Goal: Check status: Check status

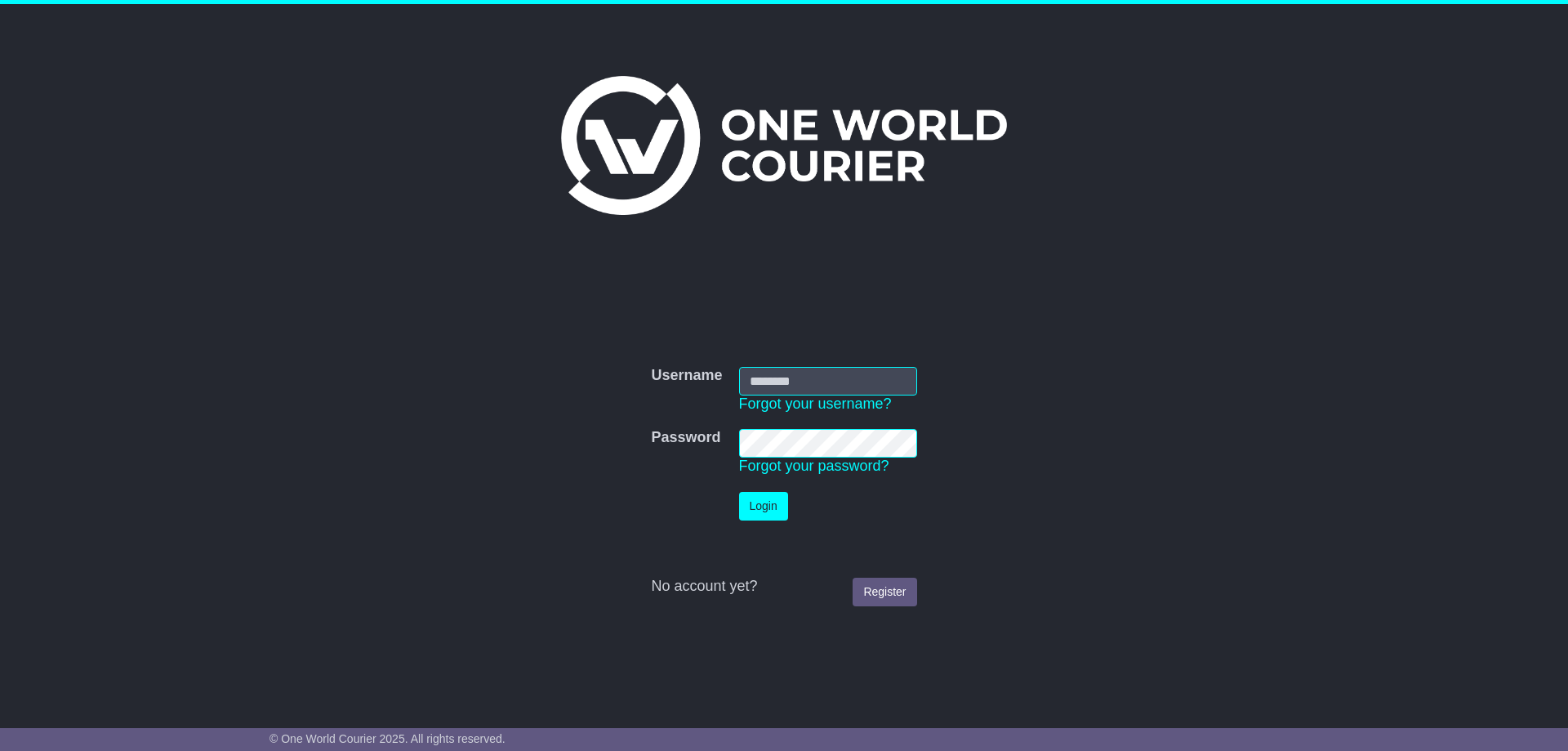
click at [773, 386] on input "Username" at bounding box center [827, 380] width 178 height 28
type input "**********"
click at [761, 506] on button "Login" at bounding box center [763, 506] width 49 height 28
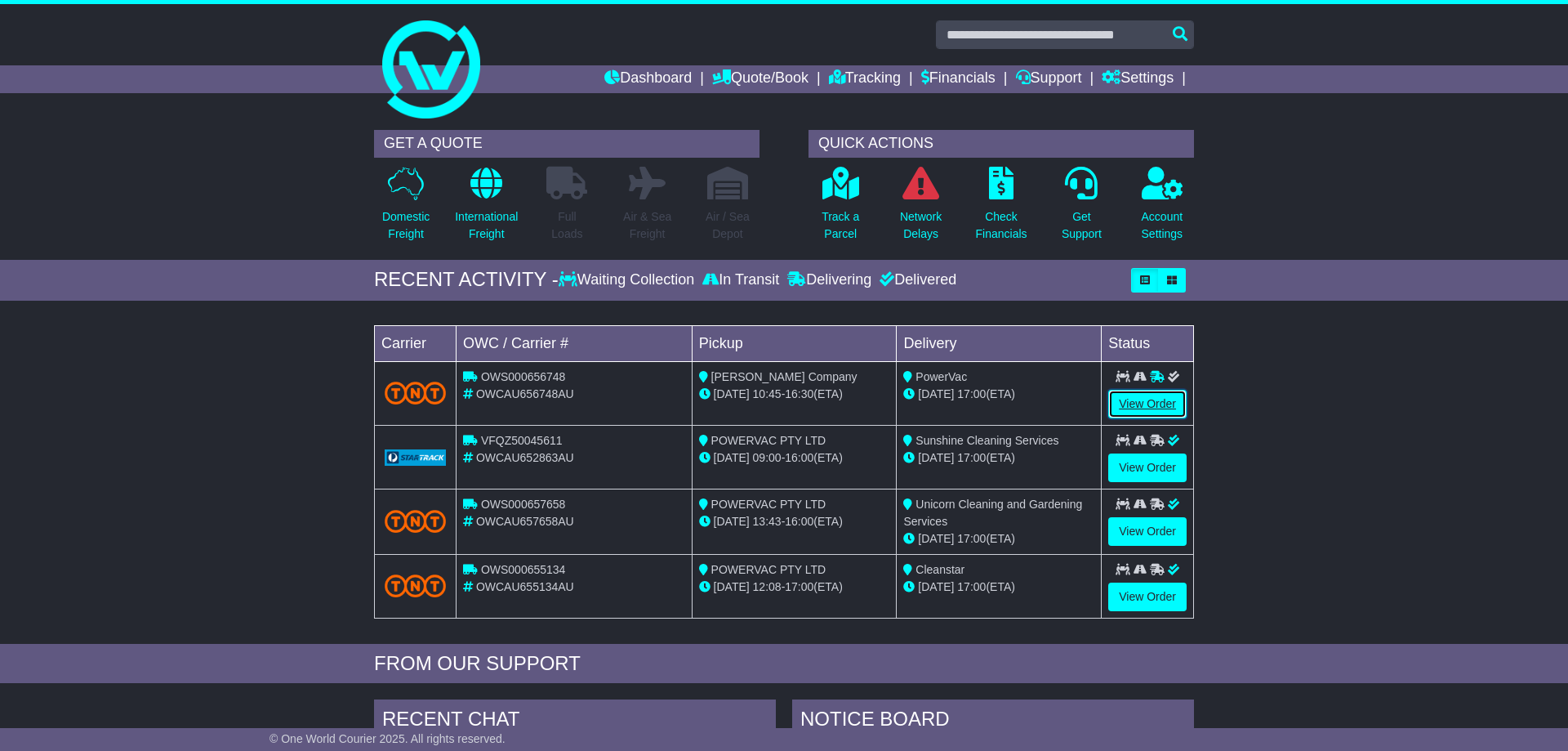
click at [1150, 400] on link "View Order" at bounding box center [1147, 403] width 78 height 28
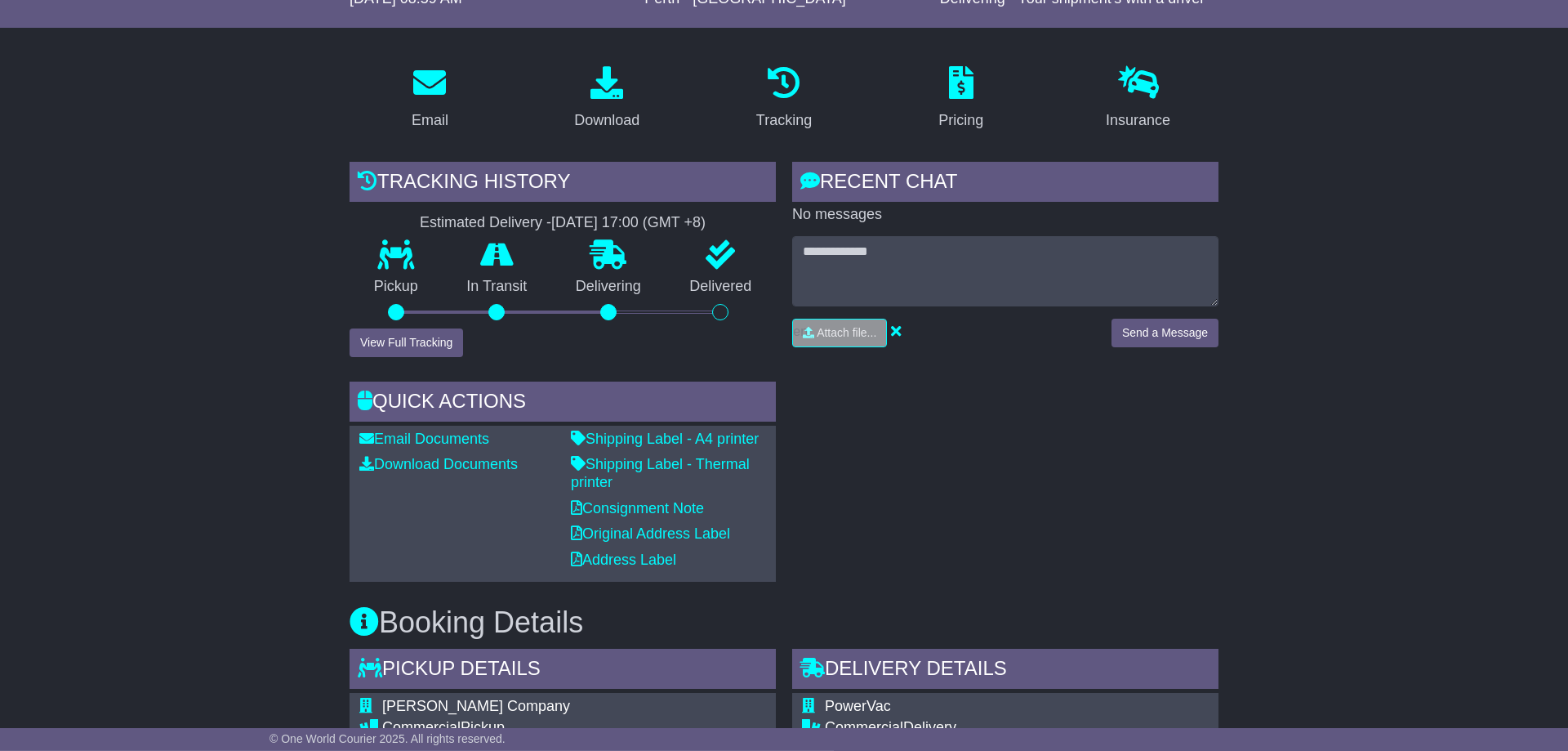
scroll to position [167, 0]
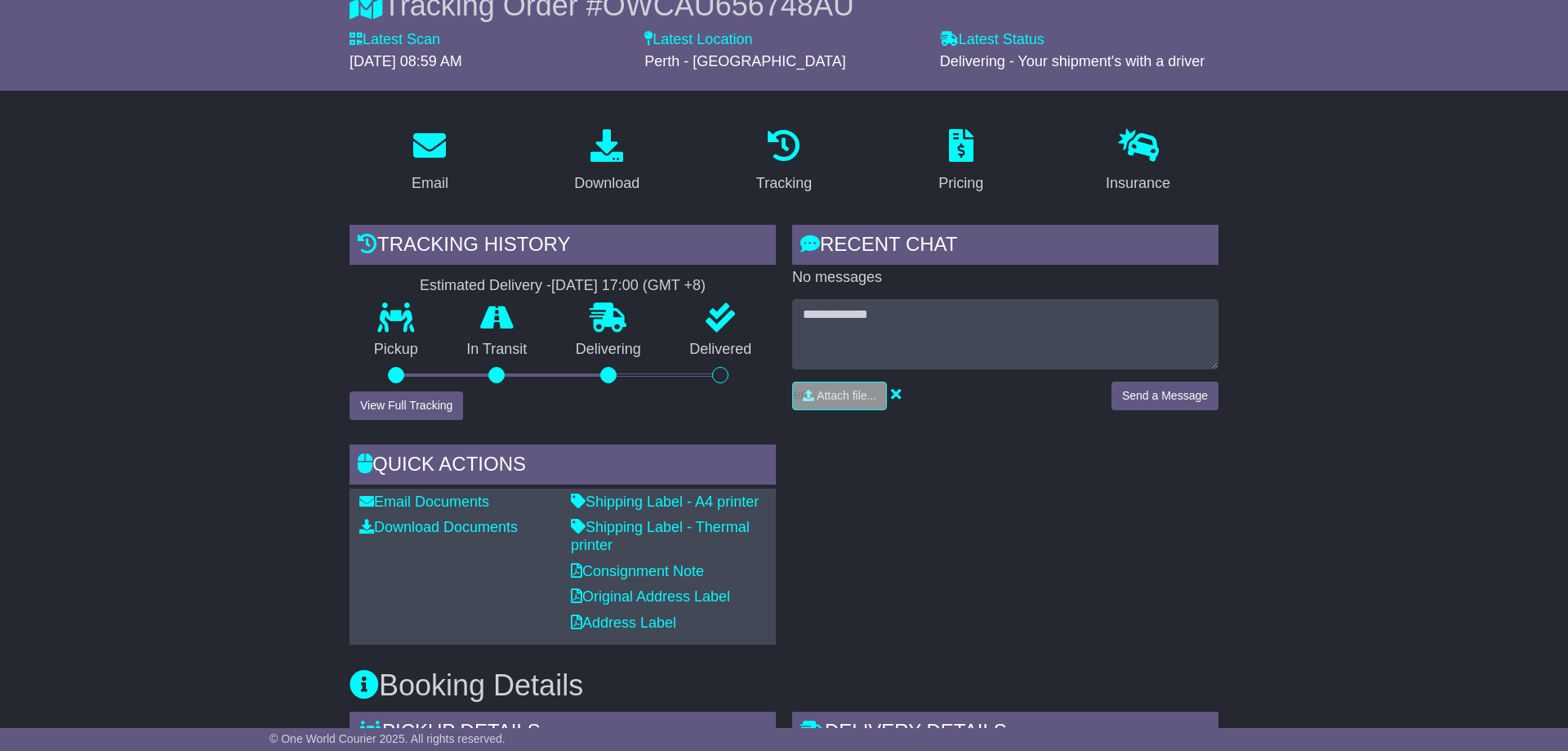
scroll to position [167, 0]
